Goal: Task Accomplishment & Management: Complete application form

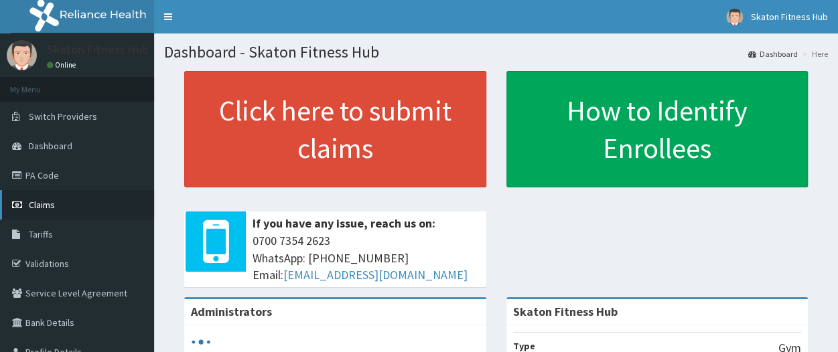
click at [64, 207] on link "Claims" at bounding box center [77, 204] width 154 height 29
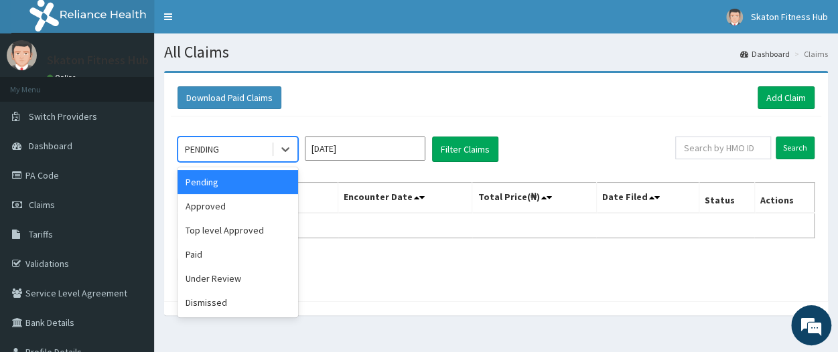
click at [265, 152] on div "PENDING" at bounding box center [224, 149] width 93 height 21
click at [245, 255] on div "Paid" at bounding box center [237, 254] width 121 height 24
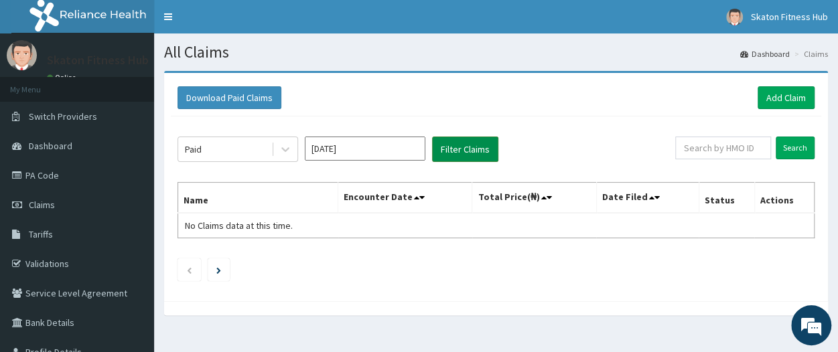
click at [470, 147] on button "Filter Claims" at bounding box center [465, 149] width 66 height 25
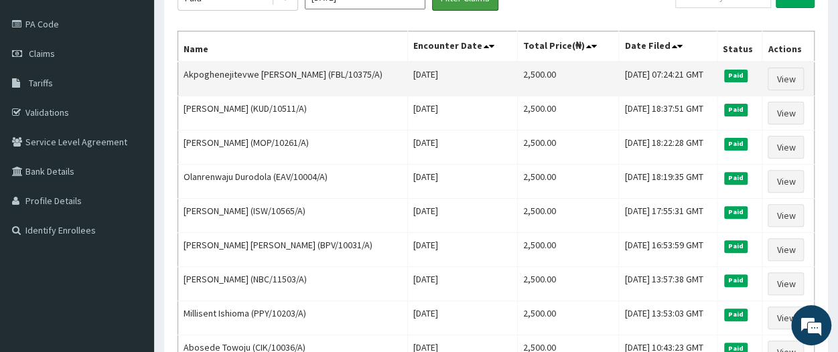
scroll to position [163, 0]
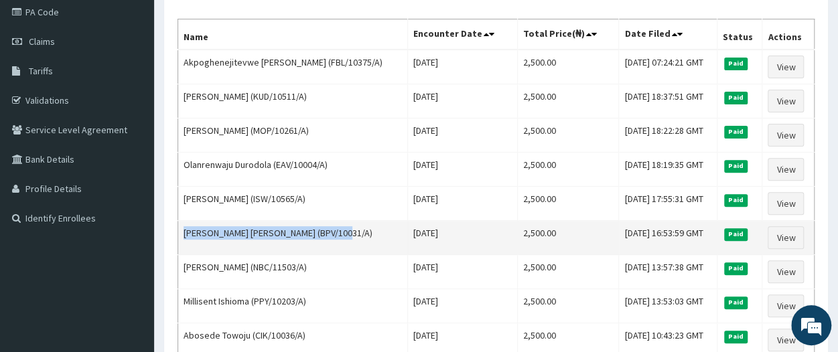
drag, startPoint x: 348, startPoint y: 225, endPoint x: 183, endPoint y: 228, distance: 164.7
click at [183, 228] on td "Moses Ayodeji OGUNLADE (BPV/10031/A)" at bounding box center [293, 238] width 230 height 34
copy td "Moses Ayodeji OGUNLADE (BPV/10031/A)"
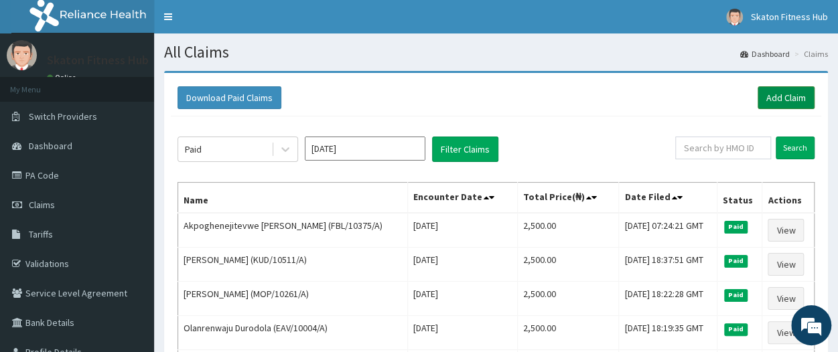
click at [789, 102] on link "Add Claim" at bounding box center [785, 97] width 57 height 23
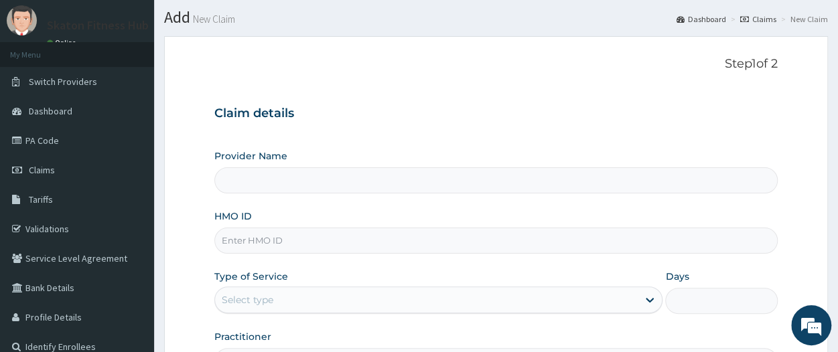
scroll to position [41, 0]
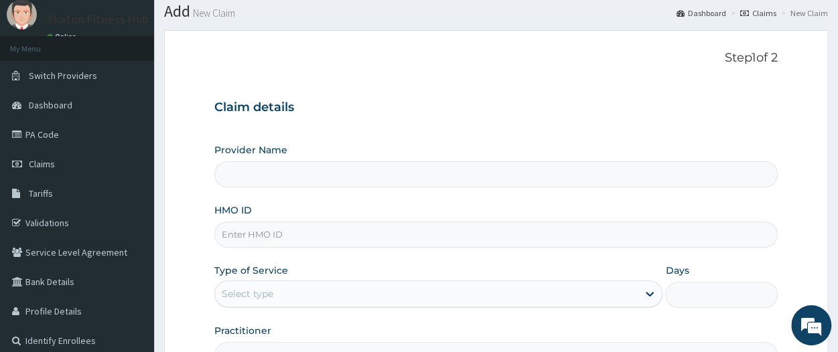
type input "Skaton Fitness Hub"
type input "1"
click at [248, 234] on input "HMO ID" at bounding box center [495, 235] width 563 height 26
paste input "Moses Ayodeji OGUNLADE (BPV/10031/A)"
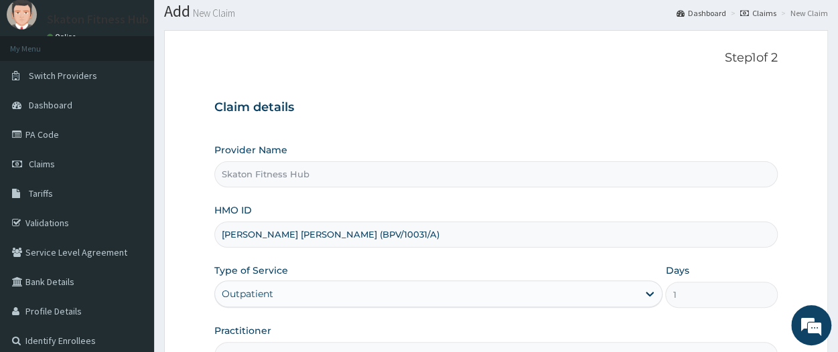
drag, startPoint x: 339, startPoint y: 232, endPoint x: 220, endPoint y: 234, distance: 118.5
click at [220, 234] on input "Moses Ayodeji OGUNLADE (BPV/10031/A)" at bounding box center [495, 235] width 563 height 26
click at [225, 234] on input "(BPV/10031/A)" at bounding box center [495, 235] width 563 height 26
click at [292, 236] on input "BPV/10031/A)" at bounding box center [495, 235] width 563 height 26
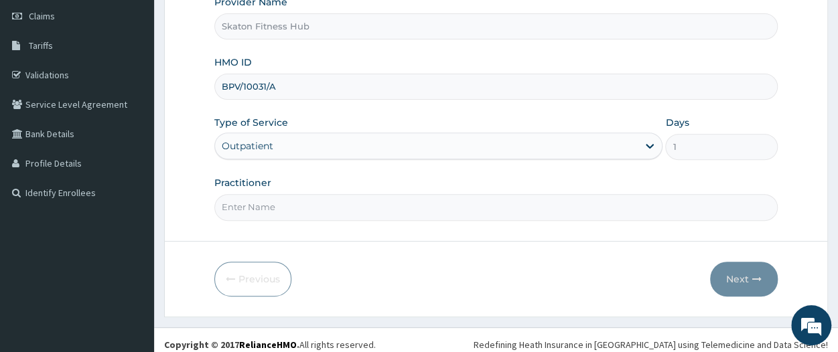
scroll to position [194, 0]
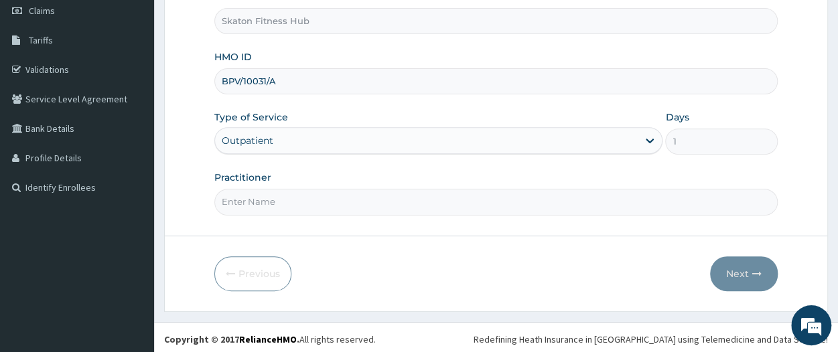
type input "BPV/10031/A"
click at [261, 200] on input "Practitioner" at bounding box center [495, 202] width 563 height 26
type input "V"
paste input "Moses Ayodeji OGUNLADE"
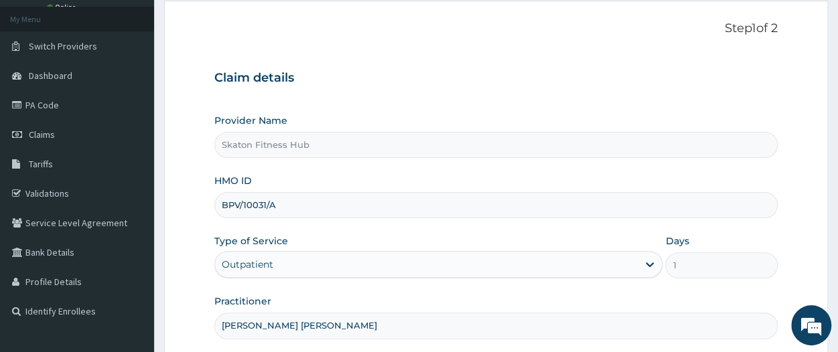
scroll to position [196, 0]
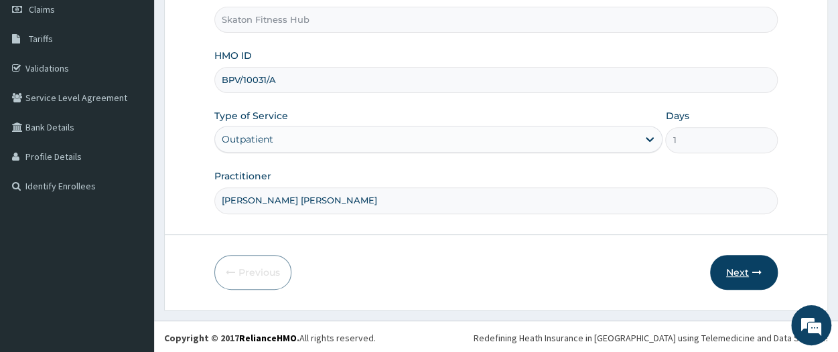
type input "Moses Ayodeji OGUNLADE"
click at [747, 262] on button "Next" at bounding box center [744, 272] width 68 height 35
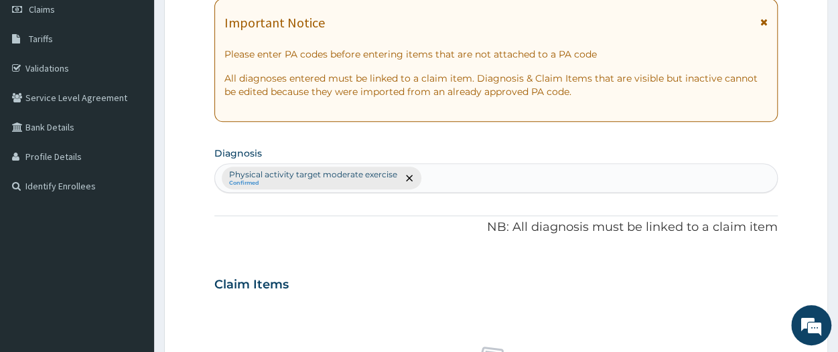
scroll to position [0, 0]
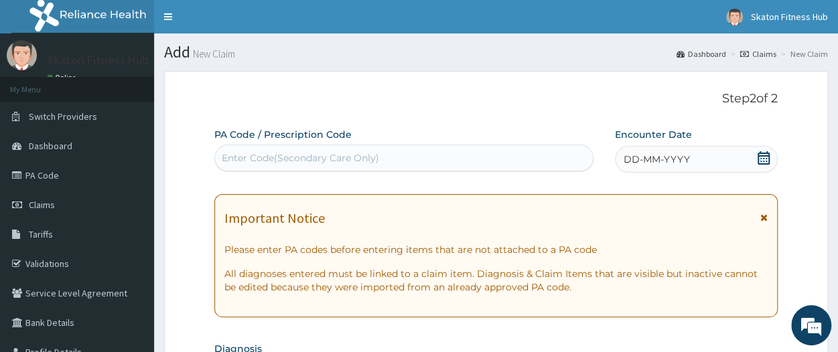
click at [363, 157] on div "Enter Code(Secondary Care Only)" at bounding box center [300, 157] width 157 height 13
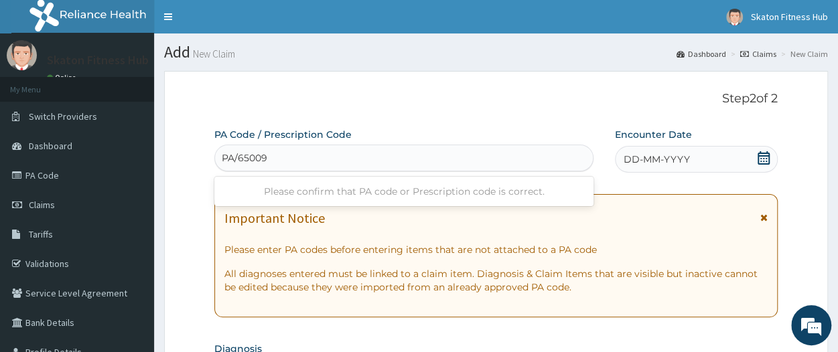
type input "PA/650096"
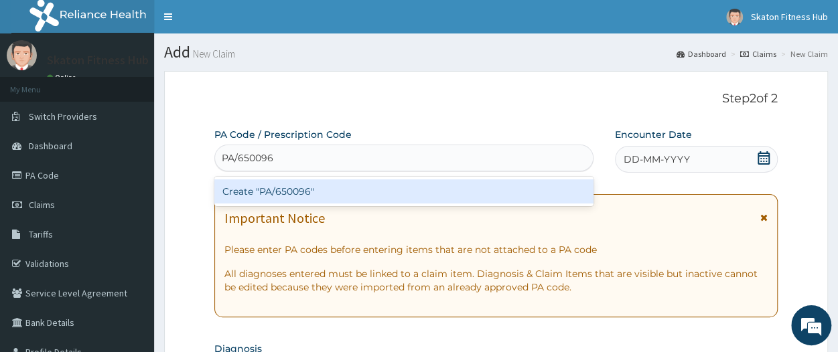
click at [360, 198] on div "Create "PA/650096"" at bounding box center [403, 191] width 379 height 24
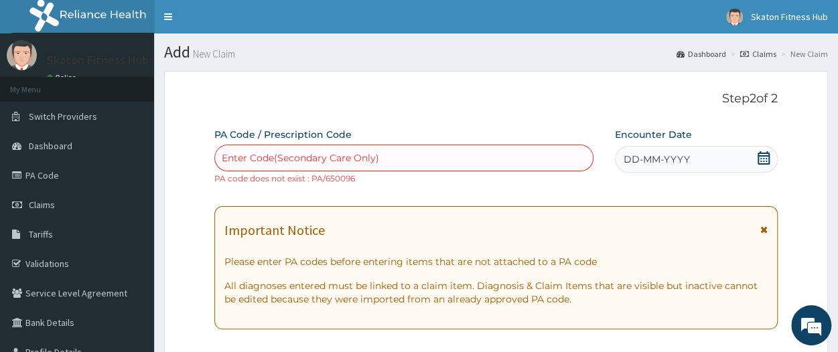
click at [331, 159] on div "Enter Code(Secondary Care Only)" at bounding box center [300, 157] width 157 height 13
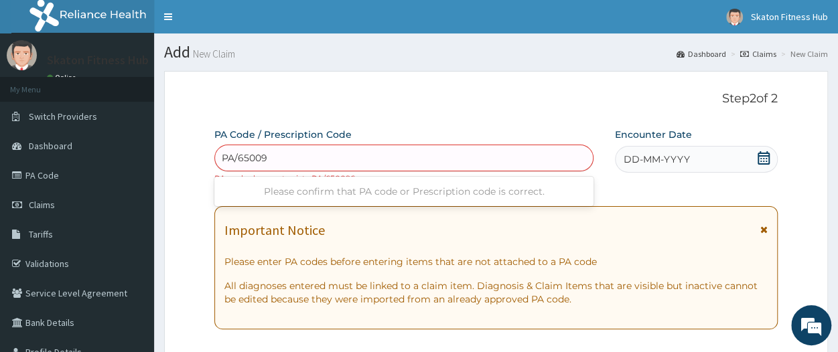
type input "PA/65009C"
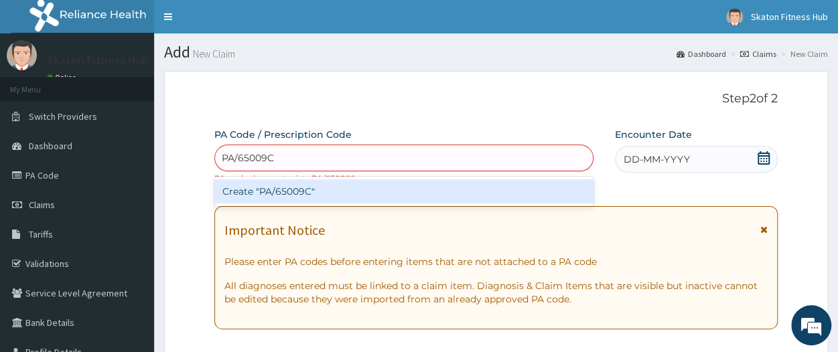
click at [327, 196] on div "Create "PA/65009C"" at bounding box center [403, 191] width 379 height 24
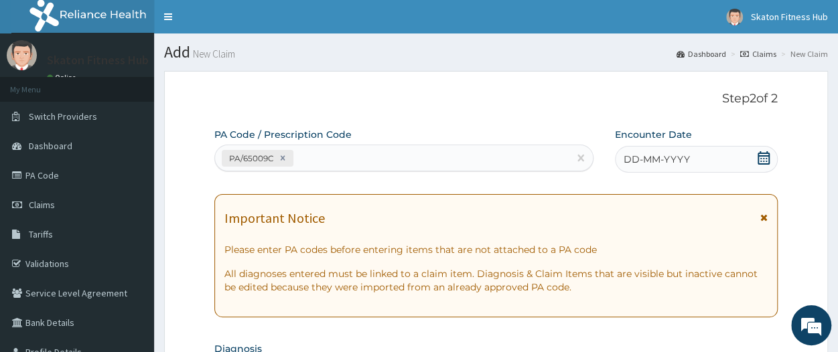
click at [759, 159] on icon at bounding box center [763, 157] width 13 height 13
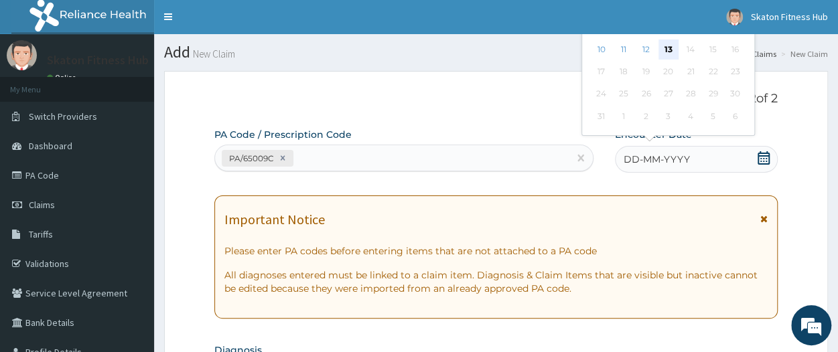
click at [672, 50] on div "13" at bounding box center [668, 50] width 20 height 20
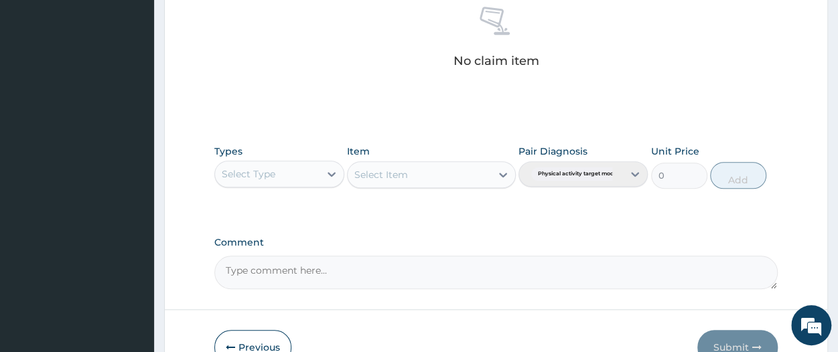
scroll to position [538, 0]
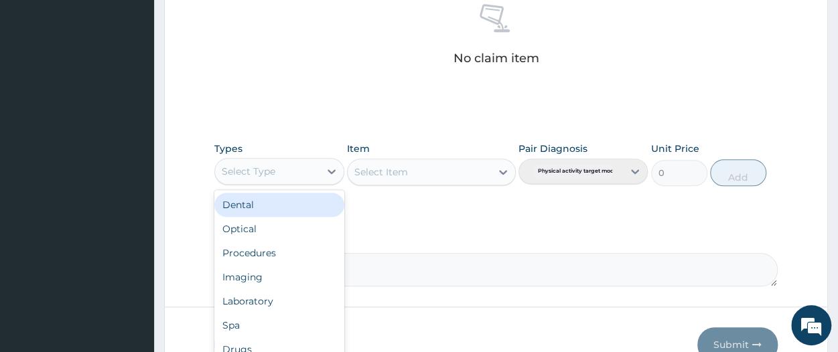
click at [283, 180] on div "Select Type" at bounding box center [278, 171] width 129 height 27
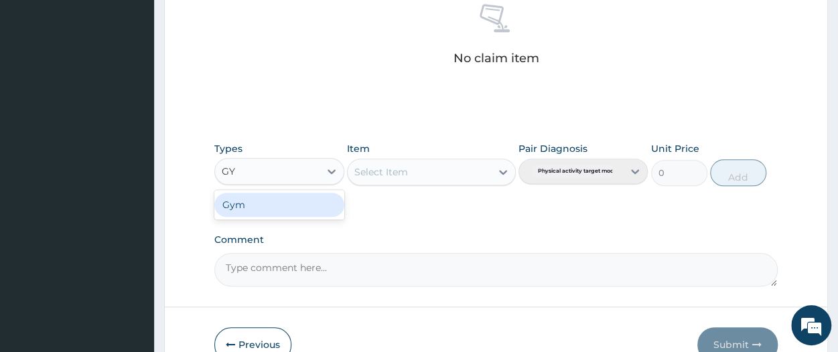
type input "GYM"
click at [233, 198] on div "Gym" at bounding box center [278, 205] width 129 height 24
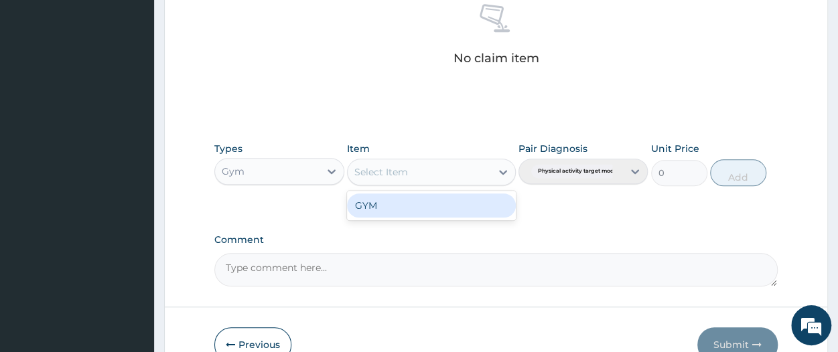
click at [371, 171] on div "Select Item" at bounding box center [381, 171] width 54 height 13
click at [372, 203] on div "GYM" at bounding box center [431, 205] width 169 height 24
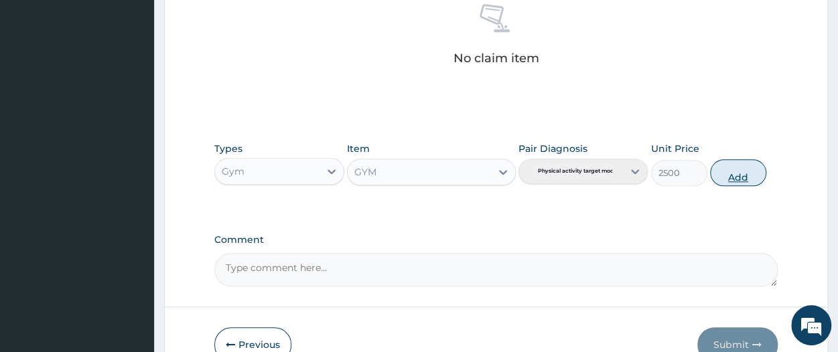
click at [723, 172] on button "Add" at bounding box center [738, 172] width 56 height 27
type input "0"
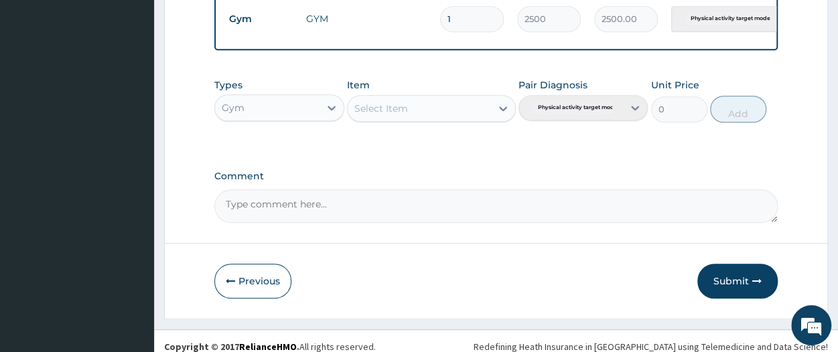
scroll to position [558, 0]
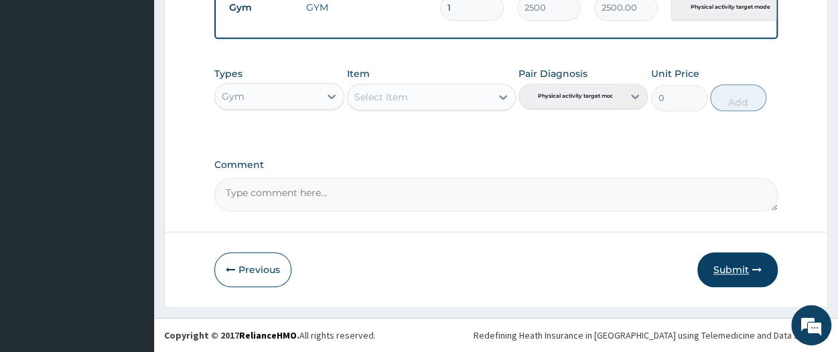
click at [720, 273] on button "Submit" at bounding box center [737, 269] width 80 height 35
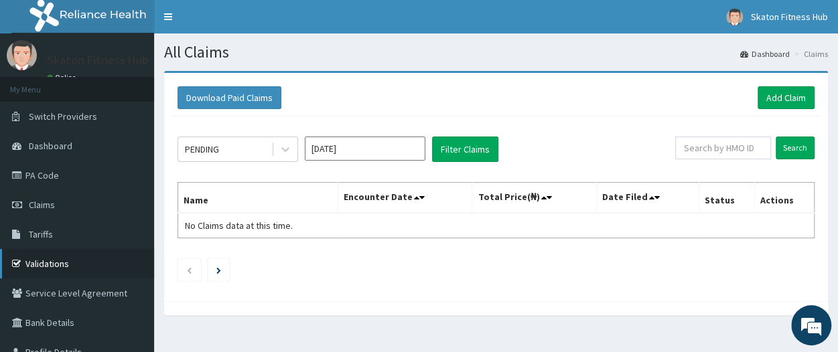
click at [78, 263] on link "Validations" at bounding box center [77, 263] width 154 height 29
click at [783, 97] on link "Add Claim" at bounding box center [785, 97] width 57 height 23
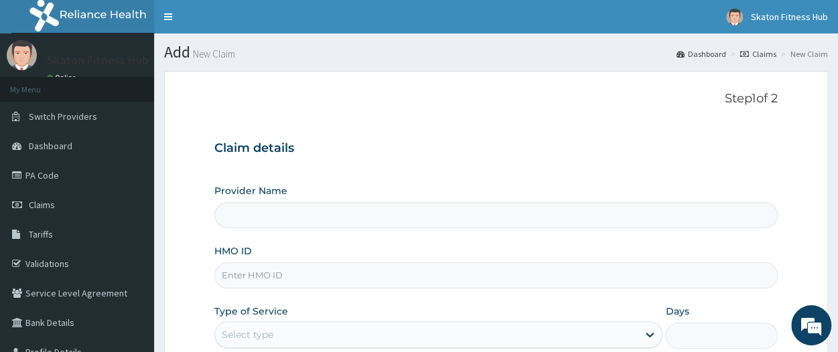
type input "Skaton Fitness Hub"
type input "1"
click at [234, 275] on input "HMO ID" at bounding box center [495, 275] width 563 height 26
paste input "DIT/10010/A Ikechi Ucheagwu"
drag, startPoint x: 275, startPoint y: 276, endPoint x: 370, endPoint y: 278, distance: 94.4
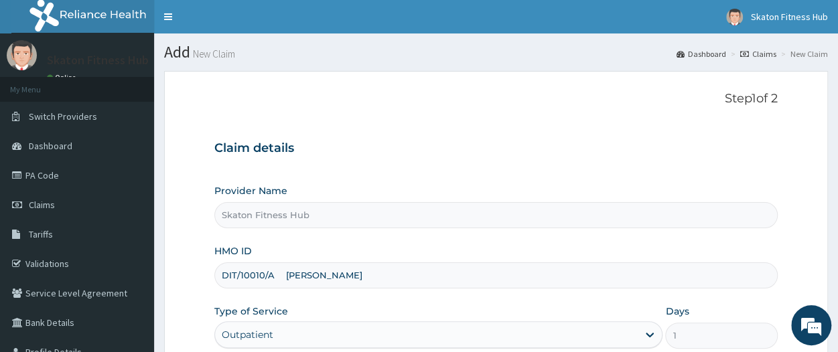
click at [370, 278] on input "DIT/10010/A Ikechi Ucheagwu" at bounding box center [495, 275] width 563 height 26
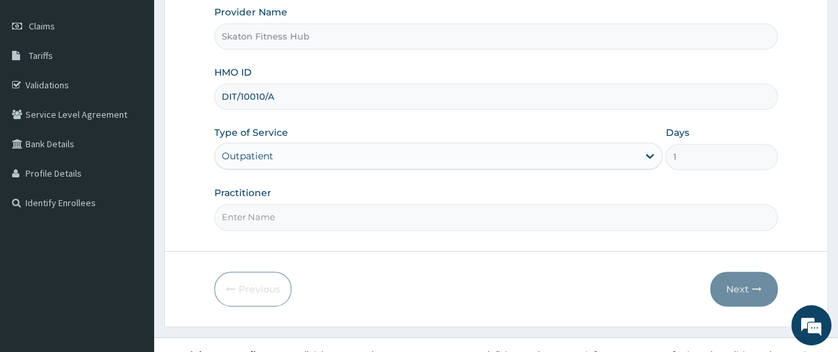
scroll to position [179, 0]
type input "DIT/10010/A"
click at [246, 214] on input "Practitioner" at bounding box center [495, 217] width 563 height 26
paste input "Ikechi Ucheagwu"
type input "Ikechi Ucheagwu"
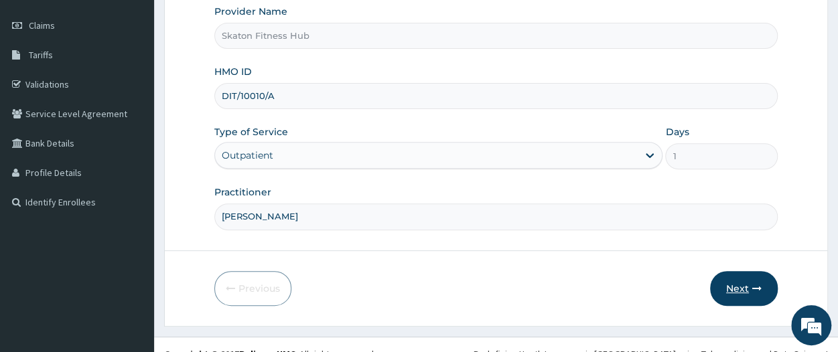
click at [736, 288] on button "Next" at bounding box center [744, 288] width 68 height 35
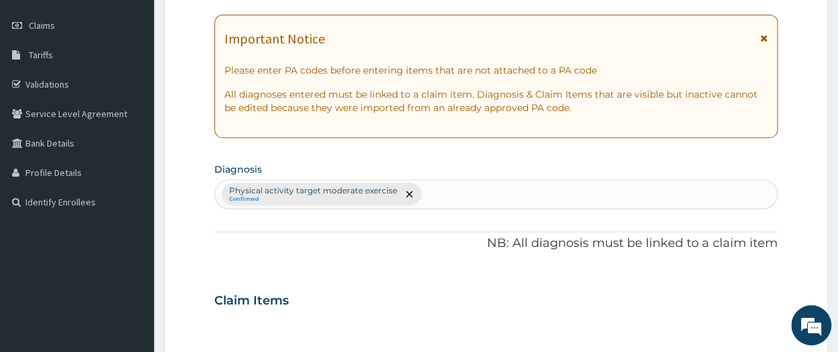
scroll to position [0, 0]
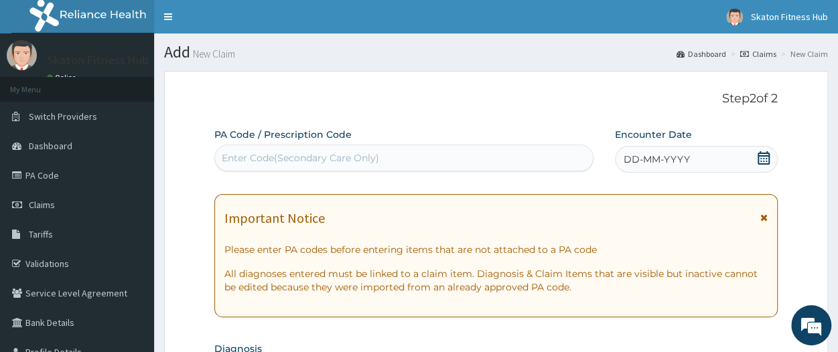
click at [300, 159] on div "Enter Code(Secondary Care Only)" at bounding box center [300, 157] width 157 height 13
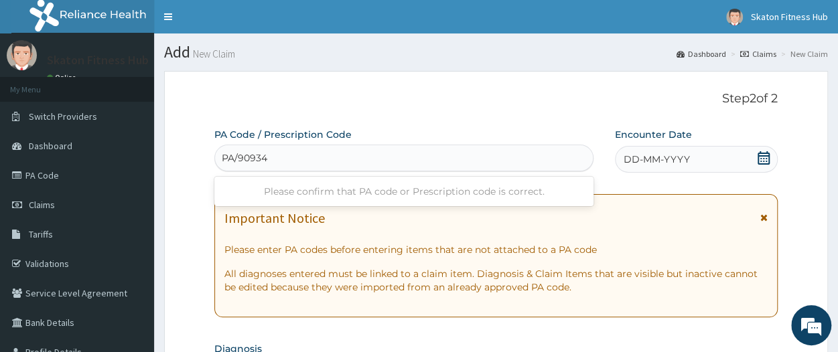
type input "PA/909349"
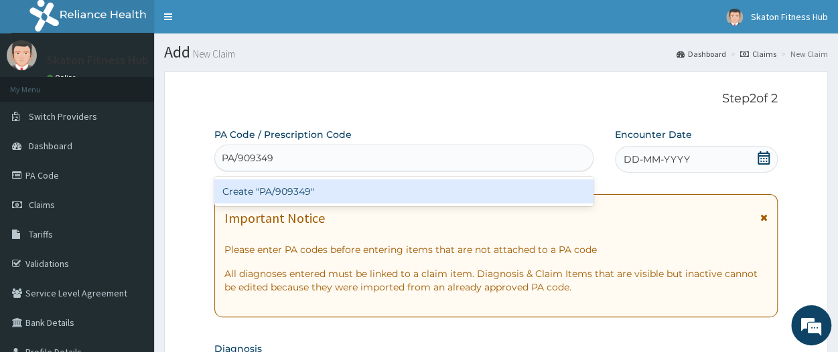
click at [289, 191] on div "Create "PA/909349"" at bounding box center [403, 191] width 379 height 24
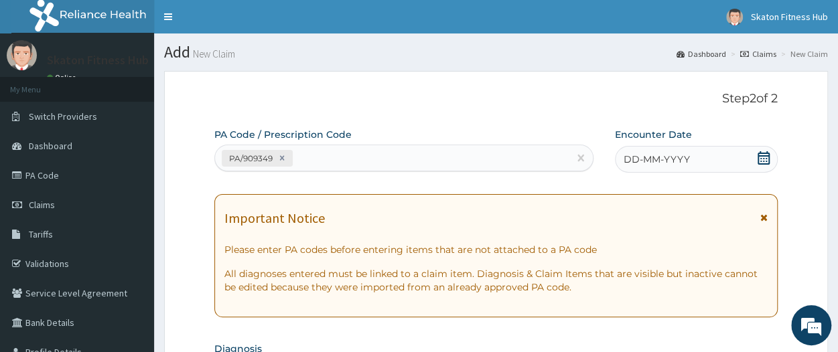
click at [762, 153] on icon at bounding box center [763, 157] width 12 height 13
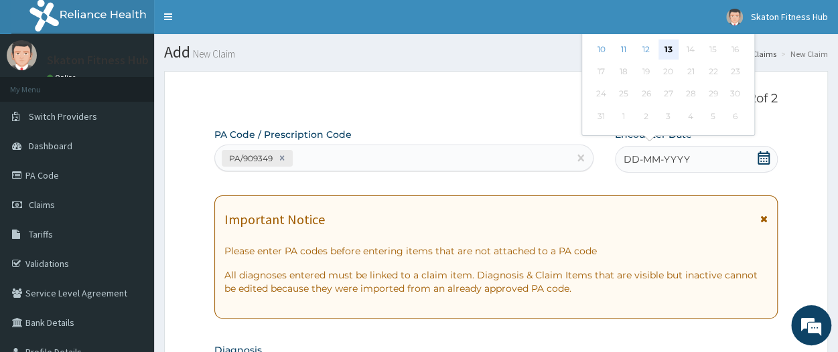
click at [668, 41] on div "13" at bounding box center [668, 50] width 20 height 20
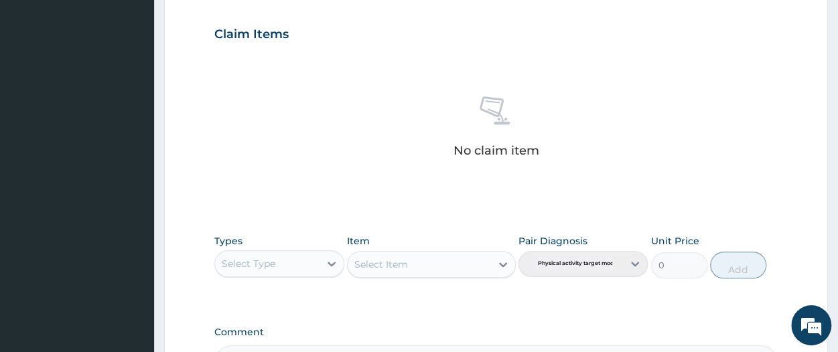
scroll to position [449, 0]
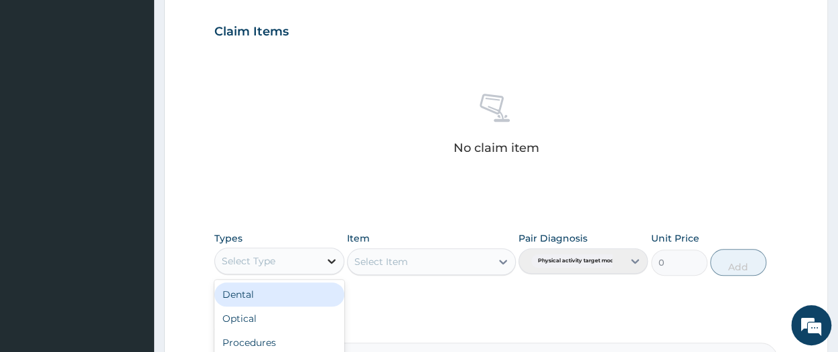
click at [323, 264] on div at bounding box center [331, 261] width 24 height 24
type input "GYM"
click at [307, 298] on div "Gym" at bounding box center [278, 295] width 129 height 24
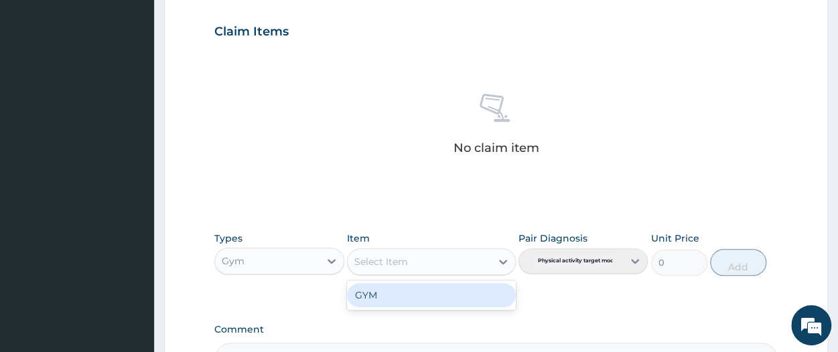
click at [407, 264] on div "Select Item" at bounding box center [418, 261] width 143 height 21
click at [404, 292] on div "GYM" at bounding box center [431, 295] width 169 height 24
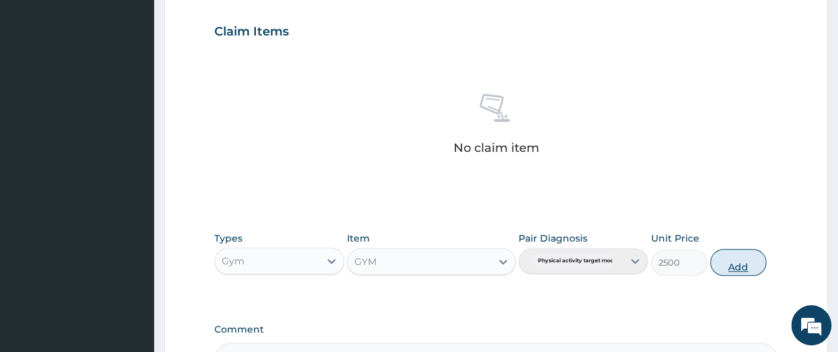
click at [729, 267] on button "Add" at bounding box center [738, 262] width 56 height 27
type input "0"
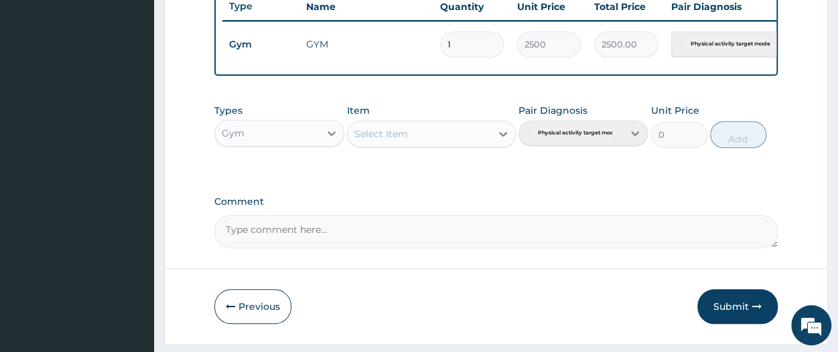
scroll to position [558, 0]
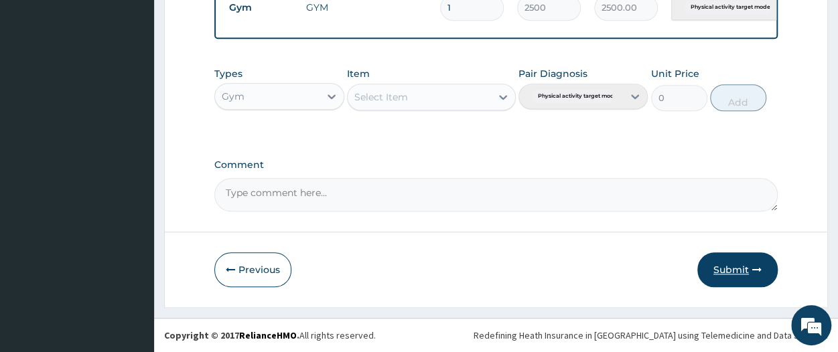
click at [727, 270] on button "Submit" at bounding box center [737, 269] width 80 height 35
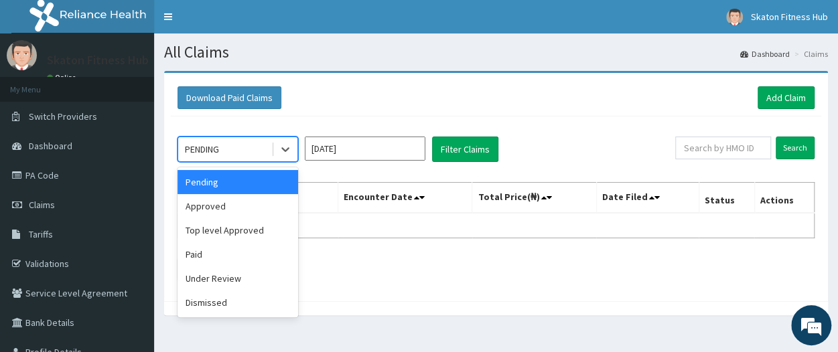
click at [225, 147] on div "PENDING" at bounding box center [224, 149] width 93 height 21
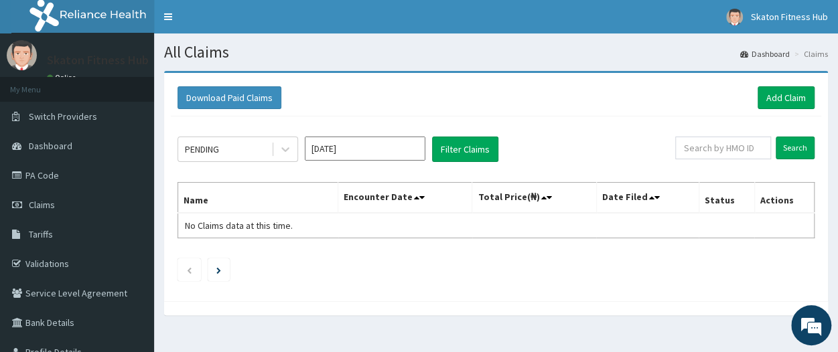
click at [562, 127] on div "PENDING [DATE] Filter Claims Search Name Encounter Date Total Price(₦) Date Fil…" at bounding box center [496, 205] width 650 height 178
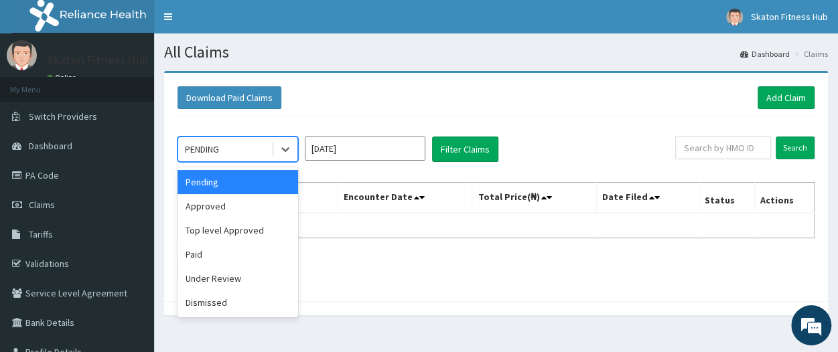
click at [245, 151] on div "PENDING" at bounding box center [224, 149] width 93 height 21
click at [231, 206] on div "Approved" at bounding box center [237, 206] width 121 height 24
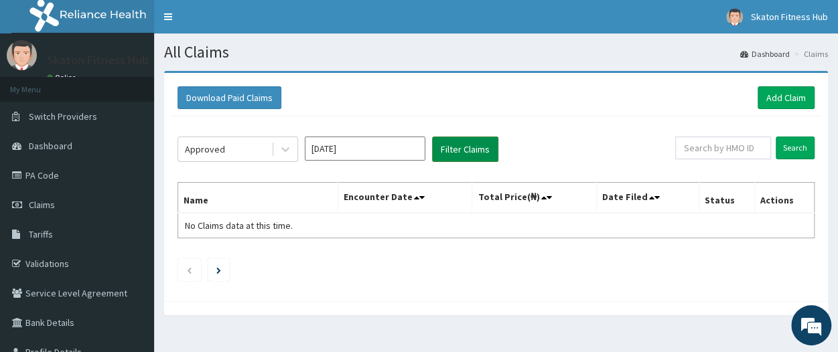
click at [458, 145] on button "Filter Claims" at bounding box center [465, 149] width 66 height 25
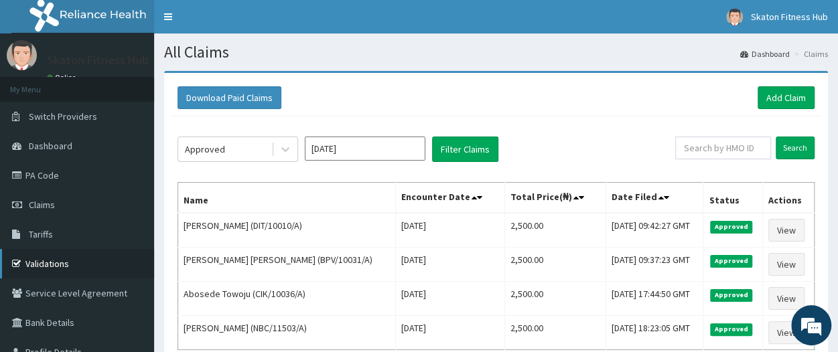
click at [50, 266] on link "Validations" at bounding box center [77, 263] width 154 height 29
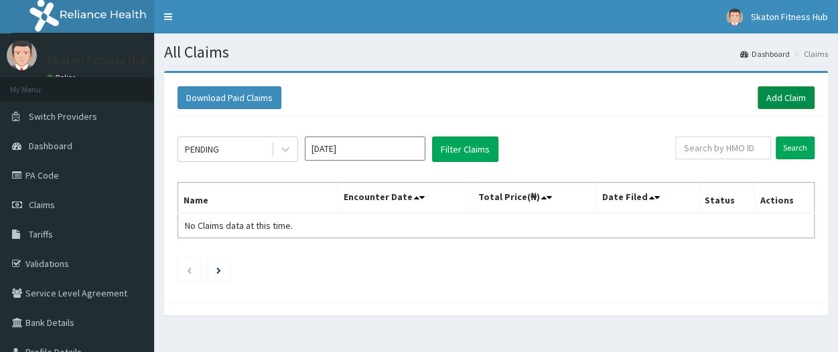
click at [779, 97] on link "Add Claim" at bounding box center [785, 97] width 57 height 23
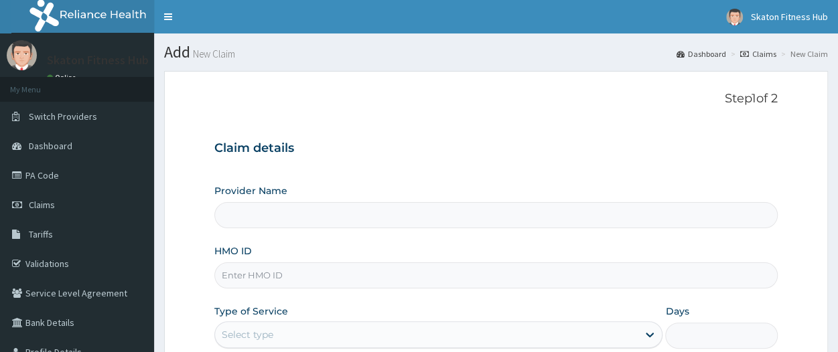
click at [266, 218] on input "Provider Name" at bounding box center [495, 215] width 563 height 26
type input "Skaton Fitness Hub"
type input "1"
click at [233, 278] on input "HMO ID" at bounding box center [495, 275] width 563 height 26
paste input "BRI/10066/A ADEYINKA ADEJUMO"
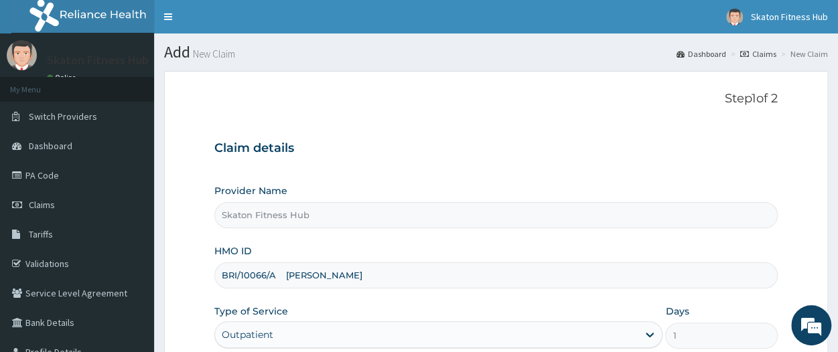
drag, startPoint x: 276, startPoint y: 274, endPoint x: 374, endPoint y: 276, distance: 97.8
click at [374, 276] on input "BRI/10066/A ADEYINKA ADEJUMO" at bounding box center [495, 275] width 563 height 26
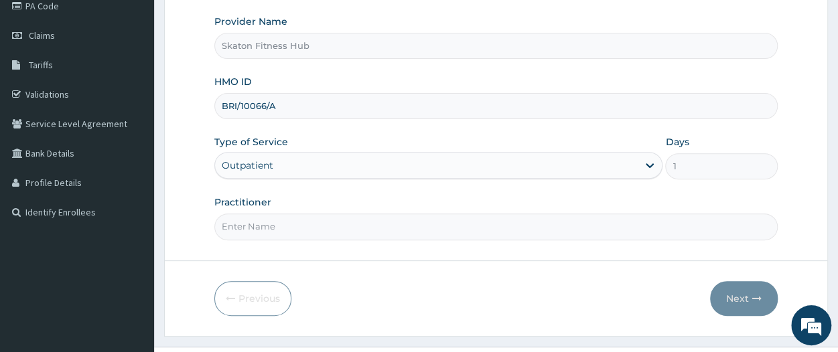
scroll to position [170, 0]
type input "BRI/10066/A"
click at [264, 227] on input "Practitioner" at bounding box center [495, 226] width 563 height 26
paste input "ADEYINKA ADEJUMO"
click at [235, 223] on input "ADEYINKA ADEJUMO" at bounding box center [495, 226] width 563 height 26
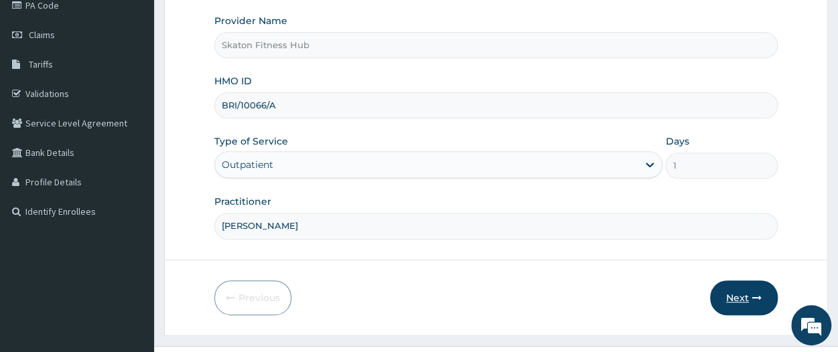
type input "ADEYINKA ADEJUMO"
click at [736, 293] on button "Next" at bounding box center [744, 298] width 68 height 35
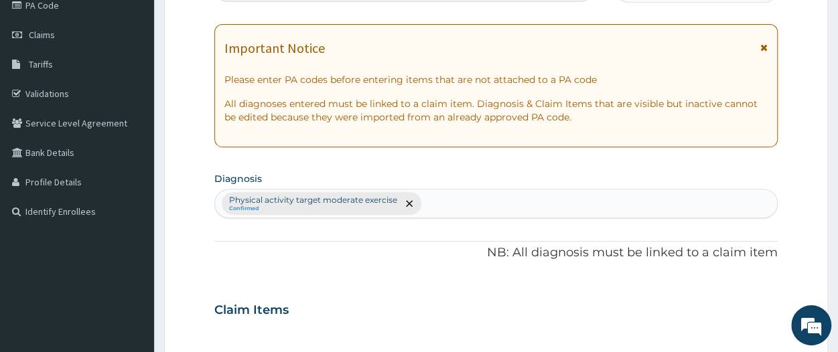
scroll to position [0, 0]
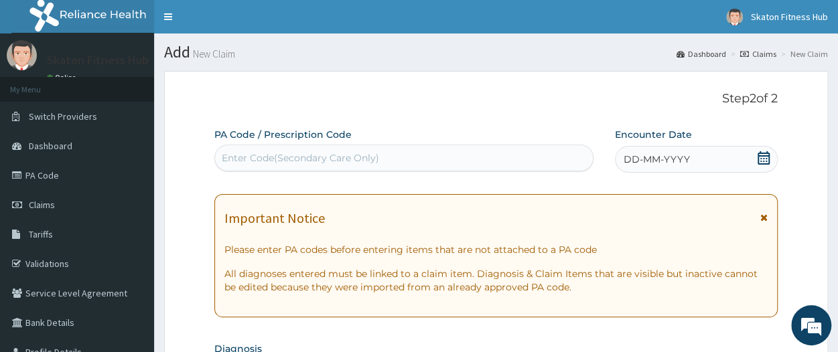
click at [304, 163] on div "Enter Code(Secondary Care Only)" at bounding box center [300, 157] width 157 height 13
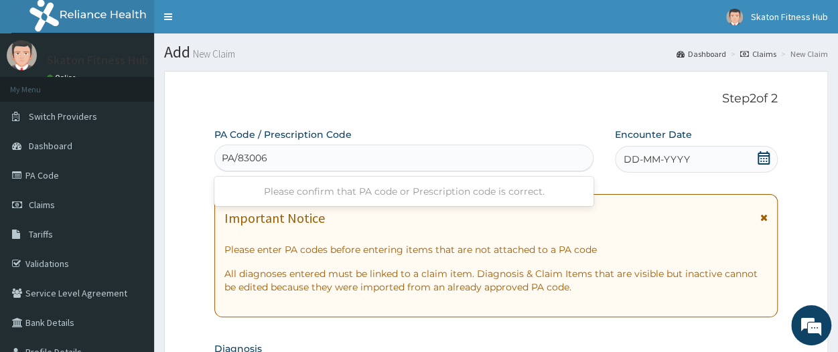
type input "PA/83006F"
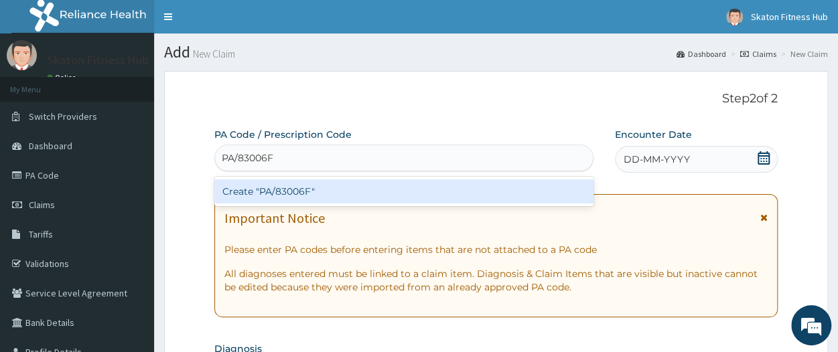
click at [303, 196] on div "Create "PA/83006F"" at bounding box center [403, 191] width 379 height 24
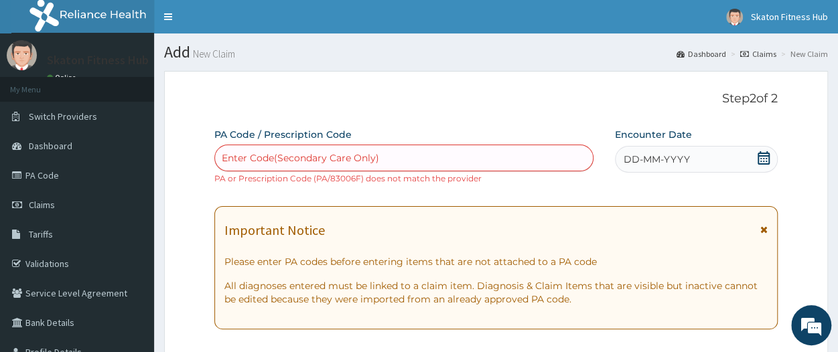
click at [375, 151] on div "Enter Code(Secondary Care Only)" at bounding box center [300, 157] width 157 height 13
click at [473, 103] on p "Step 2 of 2" at bounding box center [495, 99] width 563 height 15
click at [54, 212] on link "Claims" at bounding box center [77, 204] width 154 height 29
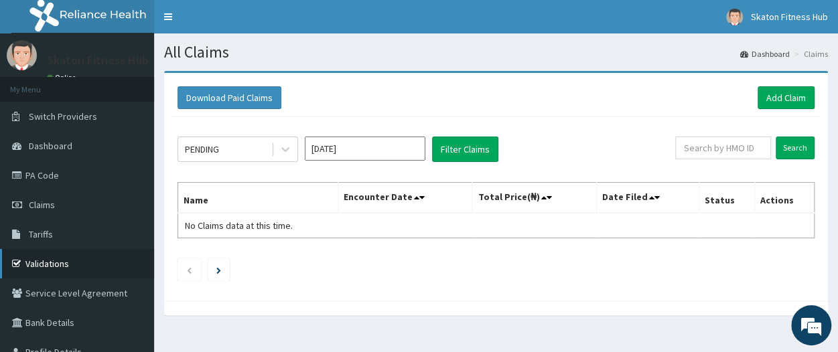
click at [67, 259] on link "Validations" at bounding box center [77, 263] width 154 height 29
click at [801, 94] on link "Add Claim" at bounding box center [785, 97] width 57 height 23
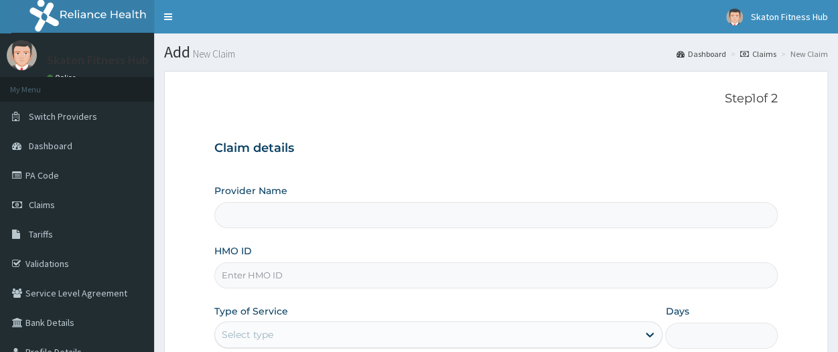
click at [289, 220] on input "Provider Name" at bounding box center [495, 215] width 563 height 26
click at [268, 218] on input "Provider Name" at bounding box center [495, 215] width 563 height 26
type input "Skaton Fitness Hub"
type input "1"
click at [256, 270] on input "HMO ID" at bounding box center [495, 275] width 563 height 26
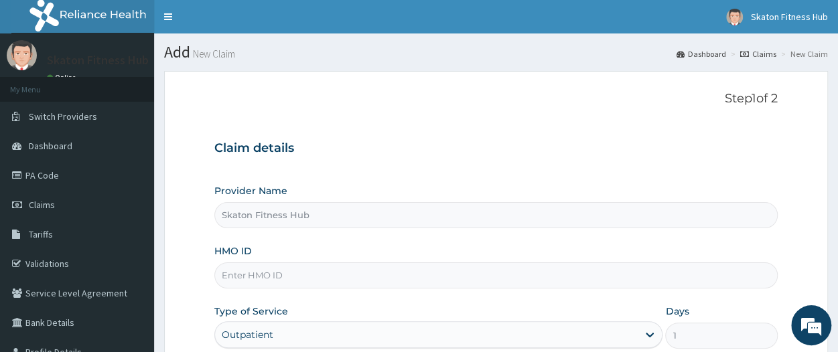
paste input "[PERSON_NAME]"
drag, startPoint x: 242, startPoint y: 272, endPoint x: 88, endPoint y: 267, distance: 154.1
click at [88, 267] on div "R EL Toggle navigation Skaton Fitness Hub Skaton Fitness Hub - members@skatonfi…" at bounding box center [419, 275] width 838 height 550
type input "[PERSON_NAME]"
click at [88, 267] on link "Validations" at bounding box center [77, 263] width 154 height 29
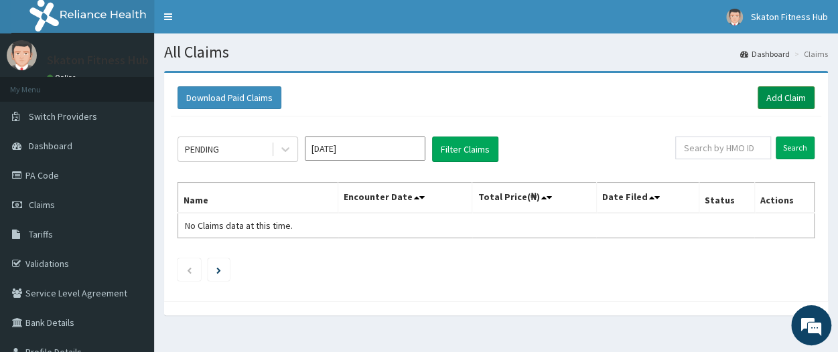
click at [765, 92] on link "Add Claim" at bounding box center [785, 97] width 57 height 23
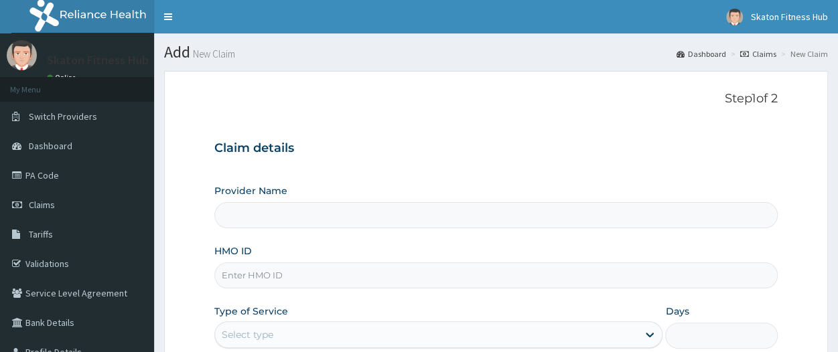
click at [270, 210] on input "Provider Name" at bounding box center [495, 215] width 563 height 26
type input "Skaton Fitness Hub"
type input "1"
click at [252, 275] on input "HMO ID" at bounding box center [495, 275] width 563 height 26
paste input "BRI/10066/A [PERSON_NAME]"
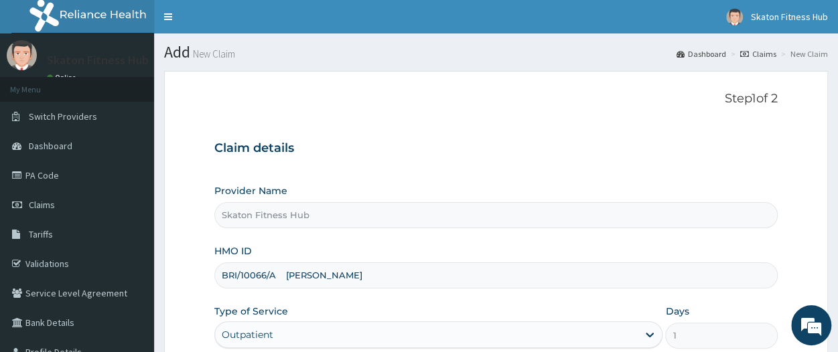
drag, startPoint x: 275, startPoint y: 274, endPoint x: 187, endPoint y: 274, distance: 88.4
click at [187, 274] on form "Step 1 of 2 Claim details Provider Name Skaton Fitness Hub HMO ID BRI/10066/A […" at bounding box center [496, 288] width 664 height 435
click at [390, 274] on input "[PERSON_NAME]" at bounding box center [495, 275] width 563 height 26
type input "I"
paste input "BRI/10066/A [PERSON_NAME]"
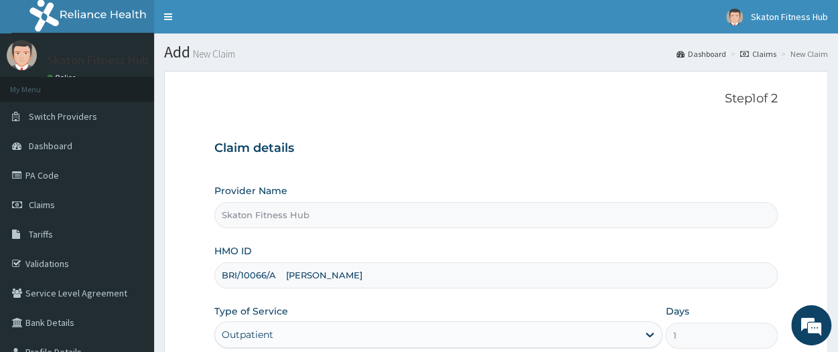
drag, startPoint x: 277, startPoint y: 275, endPoint x: 379, endPoint y: 283, distance: 102.7
click at [379, 283] on input "BRI/10066/A [PERSON_NAME]" at bounding box center [495, 275] width 563 height 26
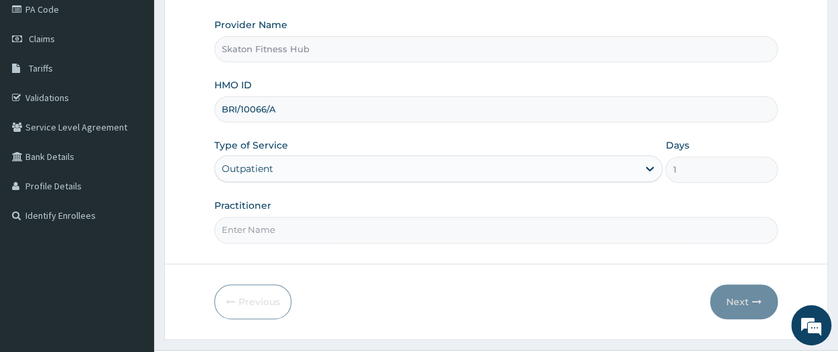
scroll to position [196, 0]
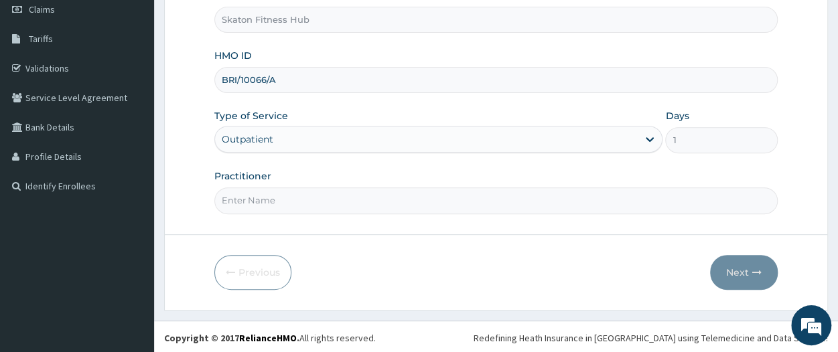
type input "BRI/10066/A"
click at [249, 200] on input "Practitioner" at bounding box center [495, 200] width 563 height 26
paste input "[PERSON_NAME]"
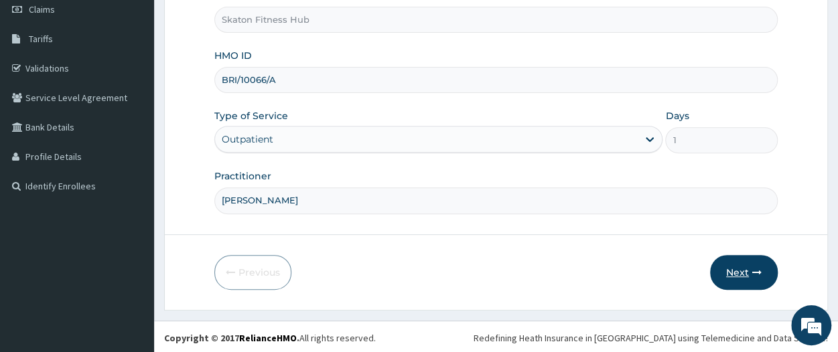
type input "[PERSON_NAME]"
click at [743, 262] on button "Next" at bounding box center [744, 272] width 68 height 35
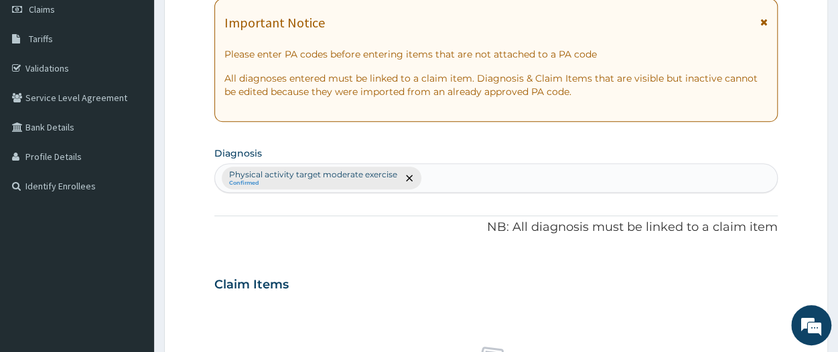
scroll to position [0, 0]
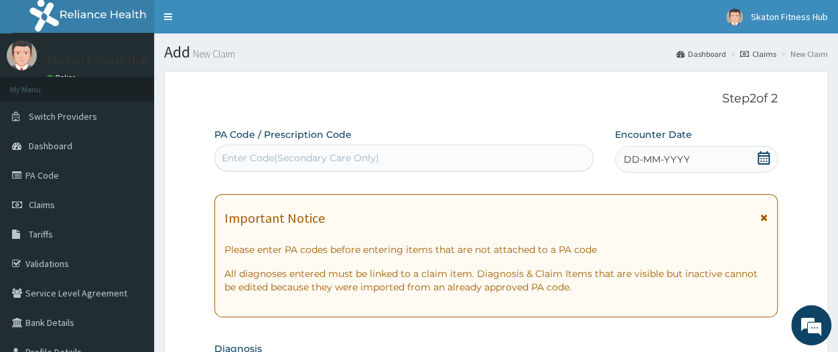
click at [347, 147] on div "Enter Code(Secondary Care Only)" at bounding box center [404, 157] width 378 height 21
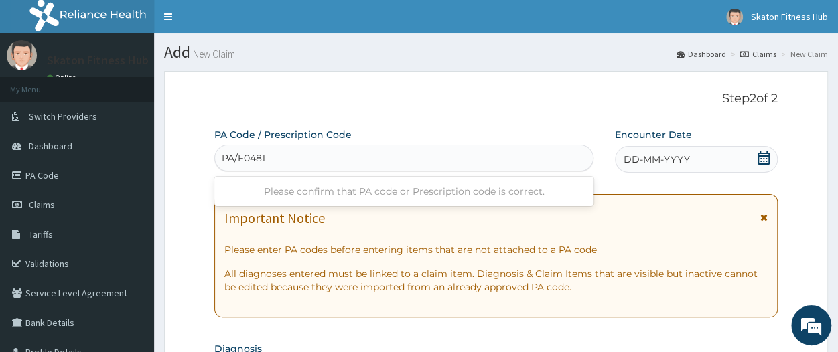
type input "PA/F04817"
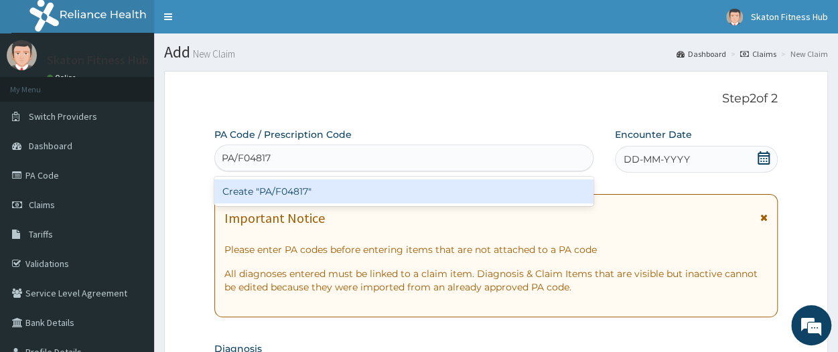
click at [332, 199] on div "Create "PA/F04817"" at bounding box center [403, 191] width 379 height 24
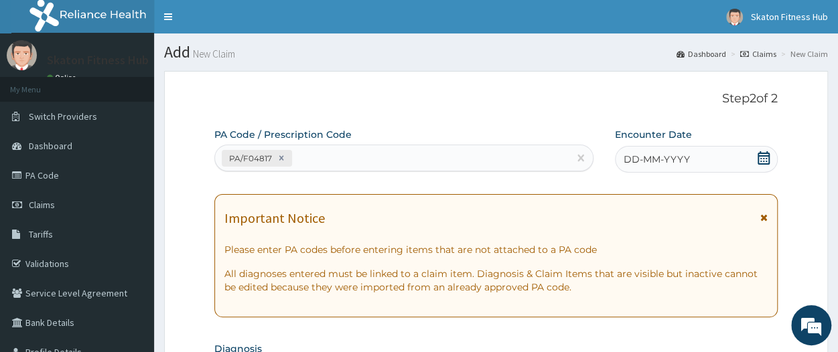
click at [761, 157] on icon at bounding box center [763, 157] width 13 height 13
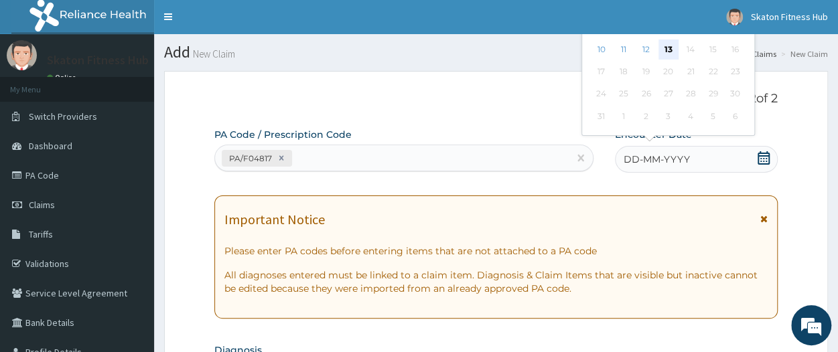
click at [670, 48] on div "13" at bounding box center [668, 50] width 20 height 20
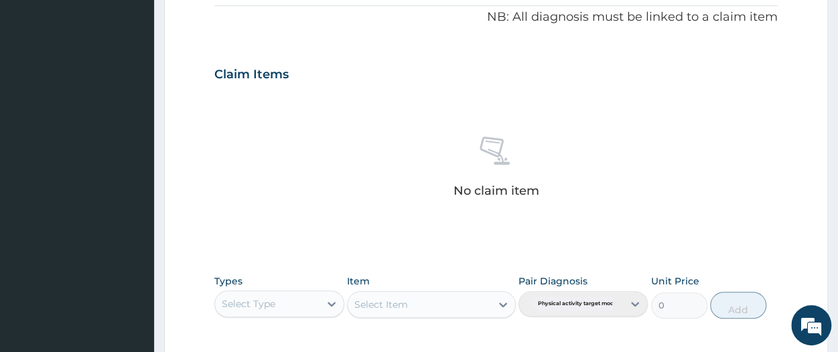
scroll to position [413, 0]
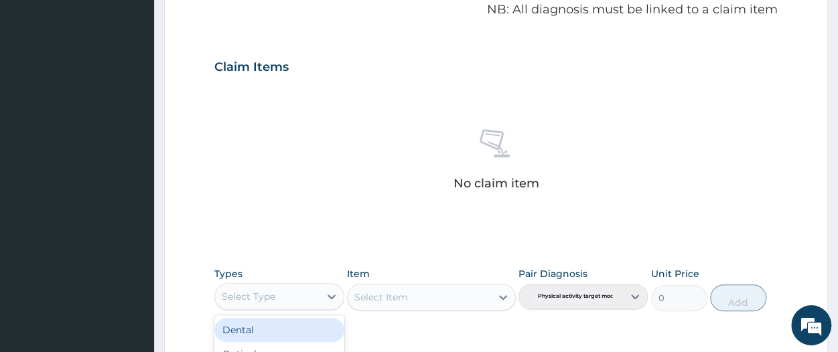
click at [277, 292] on div "Select Type" at bounding box center [267, 296] width 104 height 21
type input "GYM"
click at [272, 294] on div "Select Type" at bounding box center [249, 296] width 54 height 13
type input "GYM"
click at [266, 325] on div "Gym" at bounding box center [278, 330] width 129 height 24
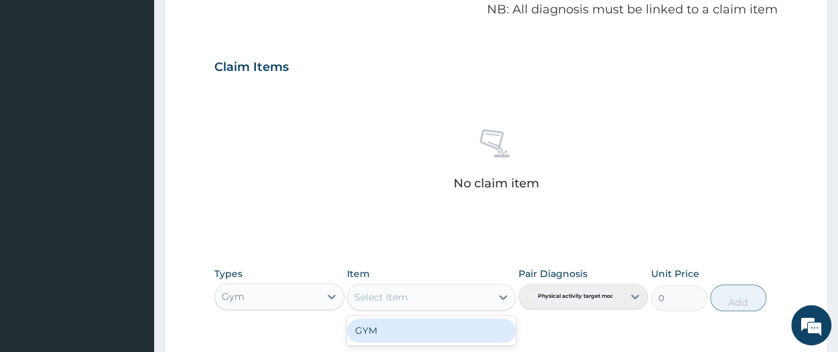
click at [416, 290] on div "Select Item" at bounding box center [418, 297] width 143 height 21
click at [410, 330] on div "GYM" at bounding box center [431, 331] width 169 height 24
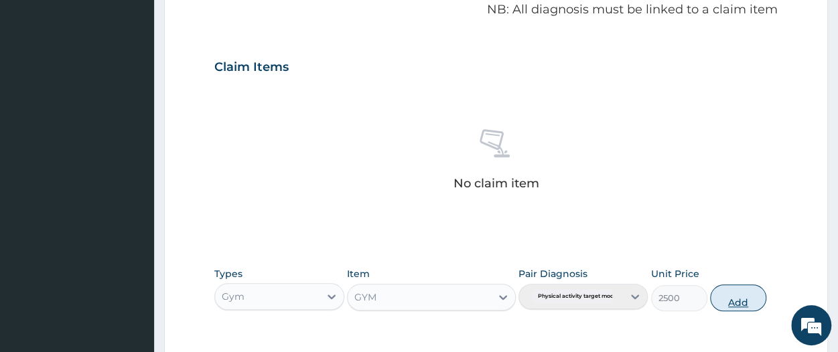
click at [732, 299] on button "Add" at bounding box center [738, 298] width 56 height 27
type input "0"
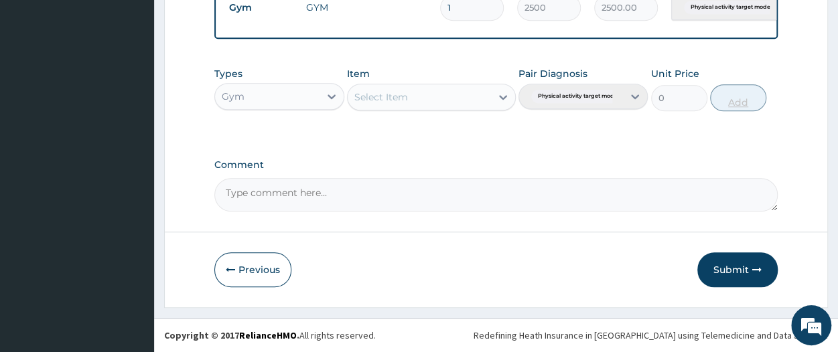
scroll to position [553, 0]
click at [730, 274] on button "Submit" at bounding box center [737, 269] width 80 height 35
